Goal: Transaction & Acquisition: Subscribe to service/newsletter

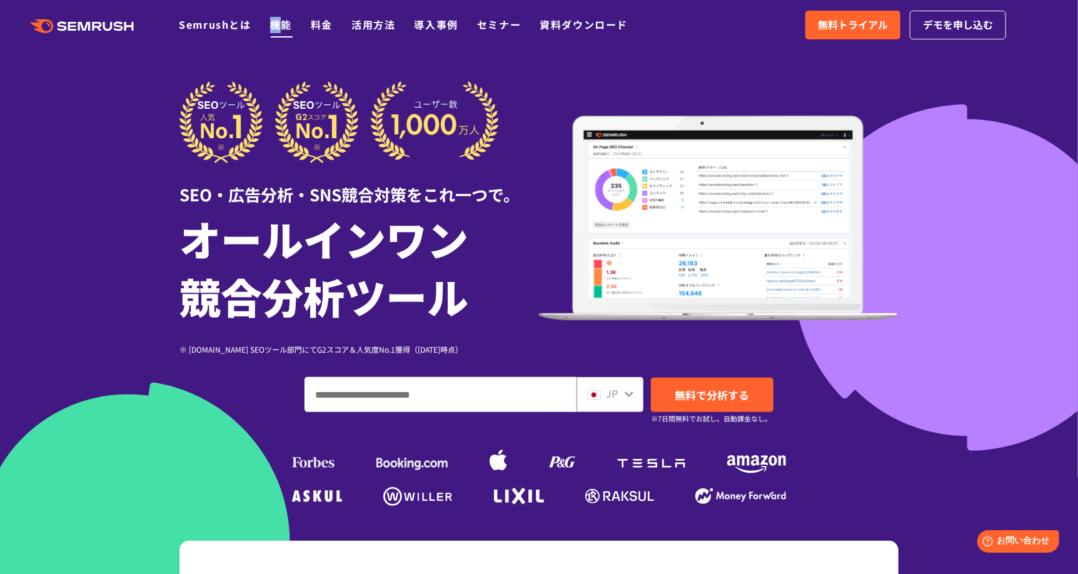
drag, startPoint x: 278, startPoint y: 16, endPoint x: 275, endPoint y: 29, distance: 14.1
click at [275, 29] on div ".cls {fill: #FF642D;} .cls {fill: #FF642D;} Semrushとは 機能 料金 活用方法 導入事例 セミナー 資料ダウ…" at bounding box center [539, 25] width 1078 height 38
click at [275, 29] on link "機能" at bounding box center [281, 24] width 22 height 15
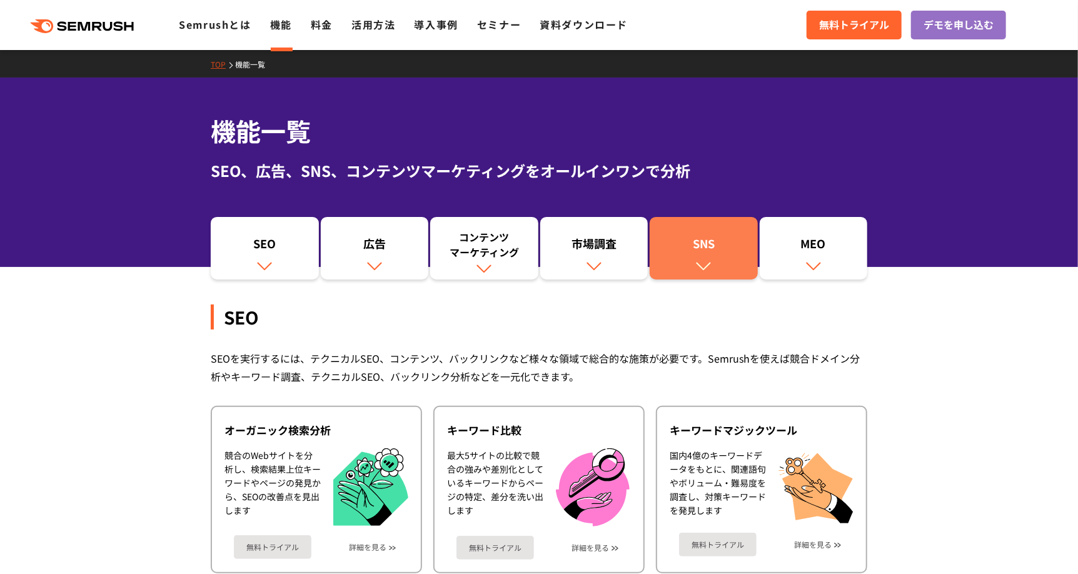
click at [709, 241] on div "SNS" at bounding box center [704, 246] width 96 height 21
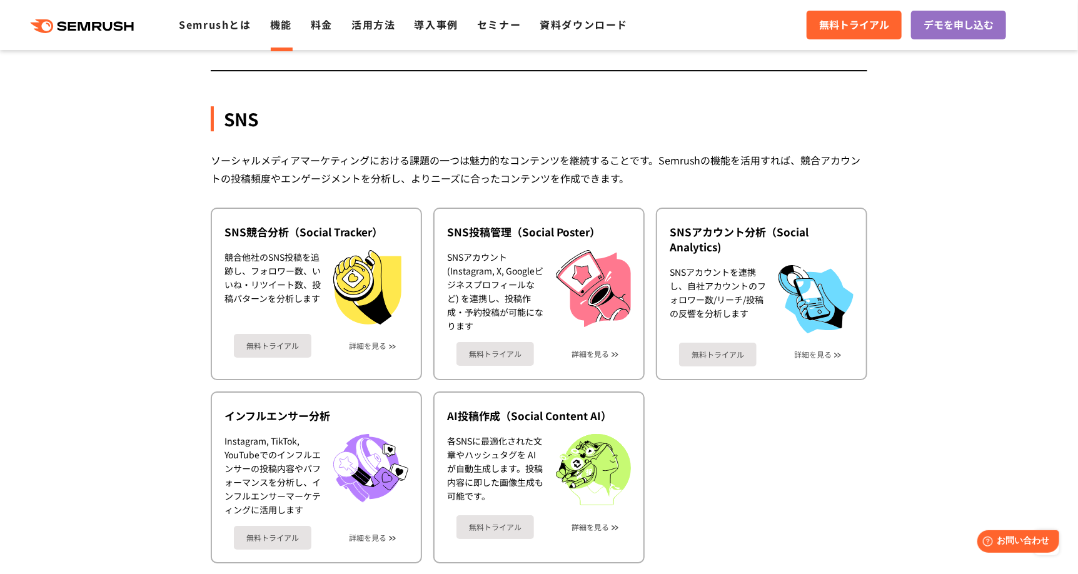
scroll to position [2563, 0]
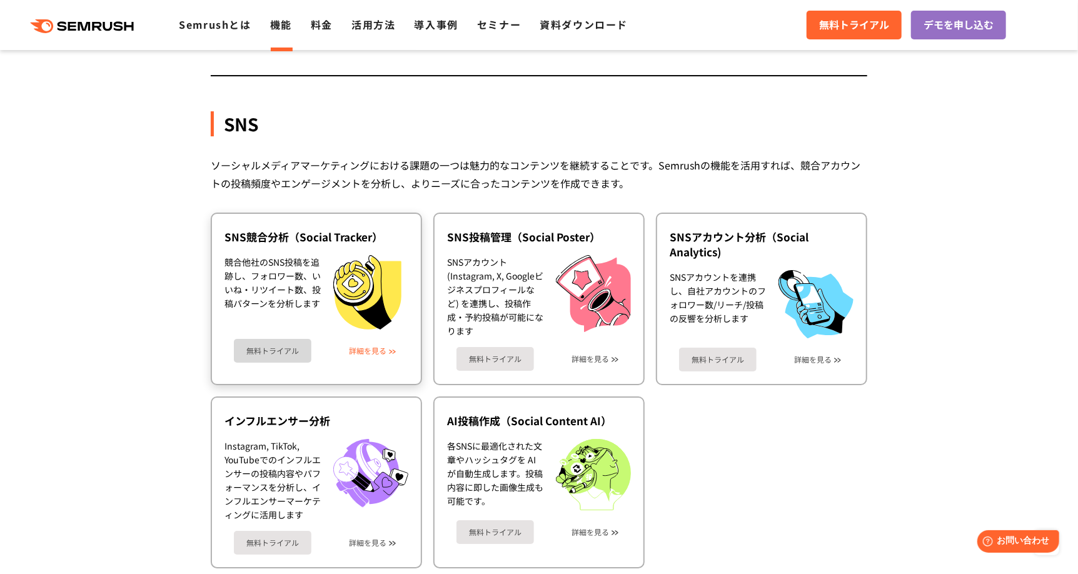
click at [373, 346] on link "詳細を見る" at bounding box center [368, 350] width 38 height 9
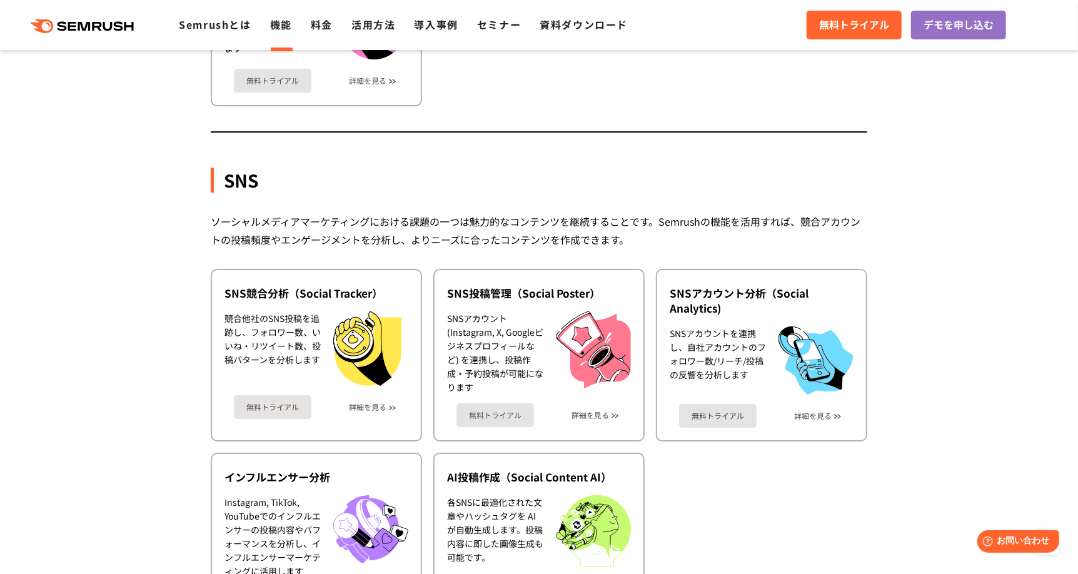
scroll to position [2628, 0]
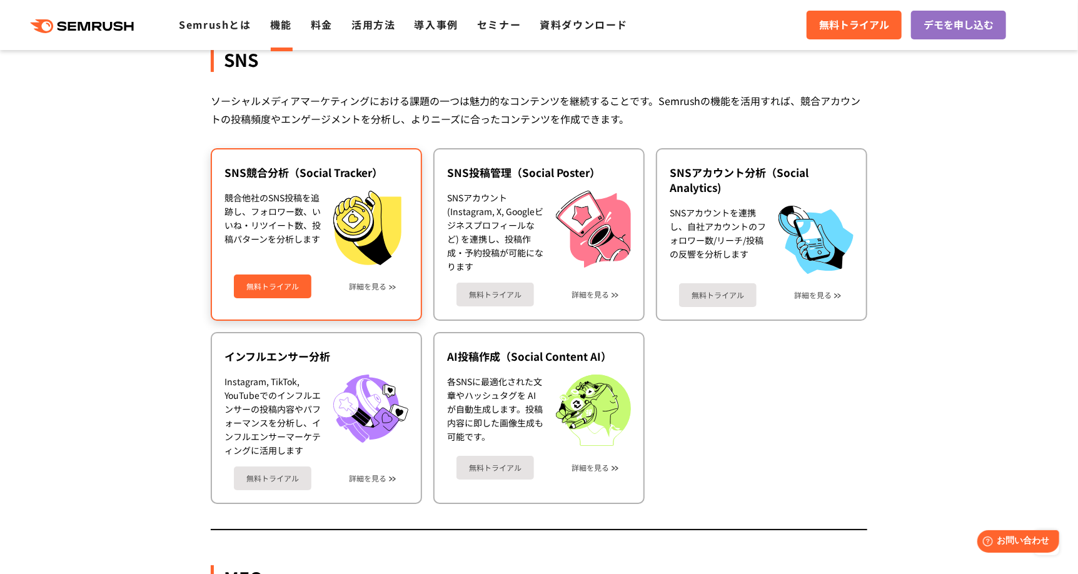
click at [291, 275] on link "無料トライアル" at bounding box center [273, 287] width 78 height 24
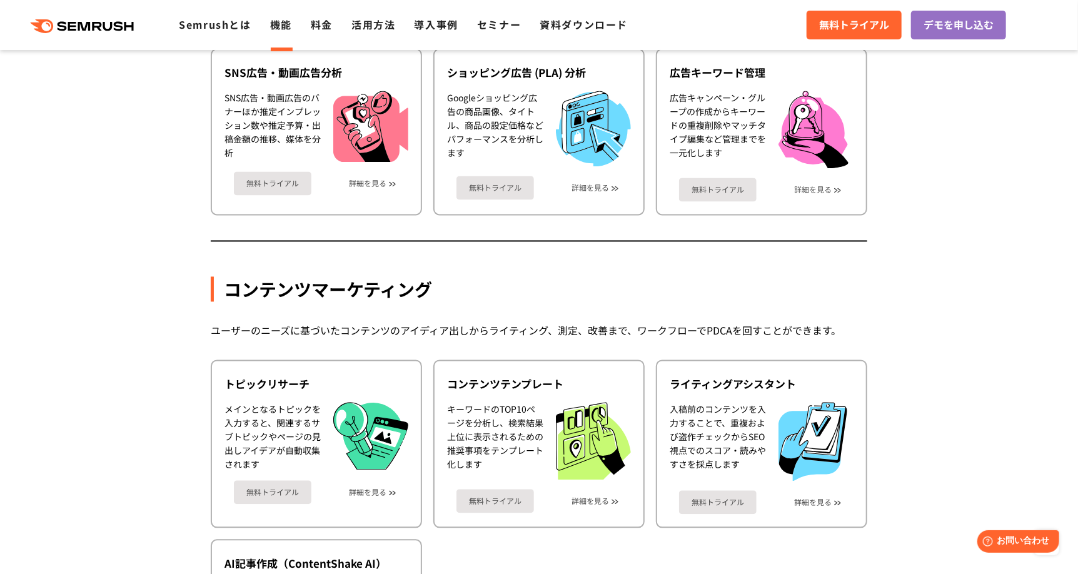
scroll to position [1236, 0]
